Goal: Navigation & Orientation: Go to known website

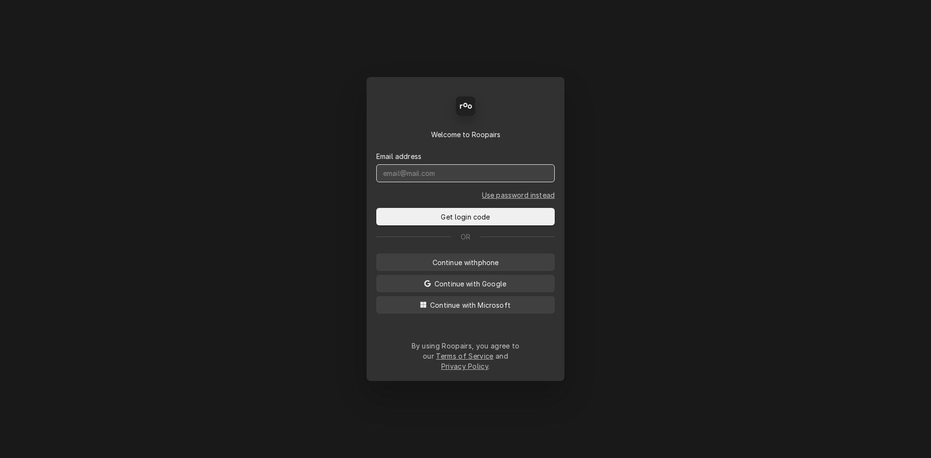
click at [423, 175] on input "Dynamic Content Wrapper" at bounding box center [465, 173] width 178 height 18
type input "[PERSON_NAME][EMAIL_ADDRESS][DOMAIN_NAME]"
click at [376, 208] on button "Get login code" at bounding box center [465, 216] width 178 height 17
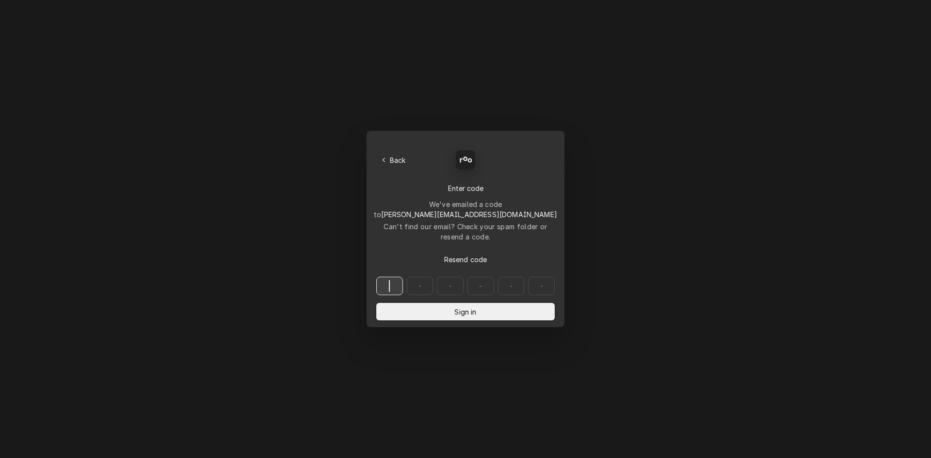
click at [388, 277] on input "Dynamic Content Wrapper" at bounding box center [465, 286] width 178 height 18
type input "951874"
